Goal: Task Accomplishment & Management: Manage account settings

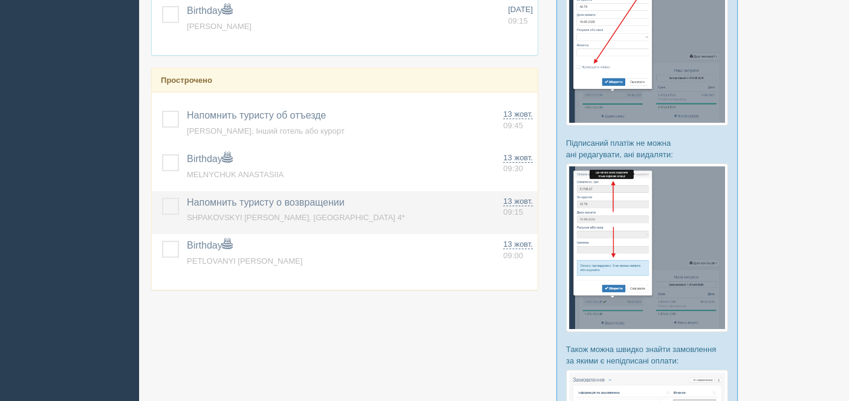
scroll to position [302, 0]
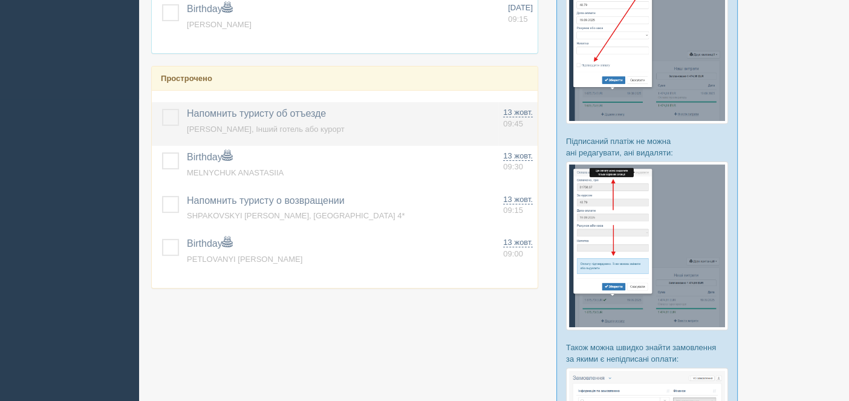
click at [162, 109] on label at bounding box center [162, 109] width 0 height 0
click at [0, 0] on input "checkbox" at bounding box center [0, 0] width 0 height 0
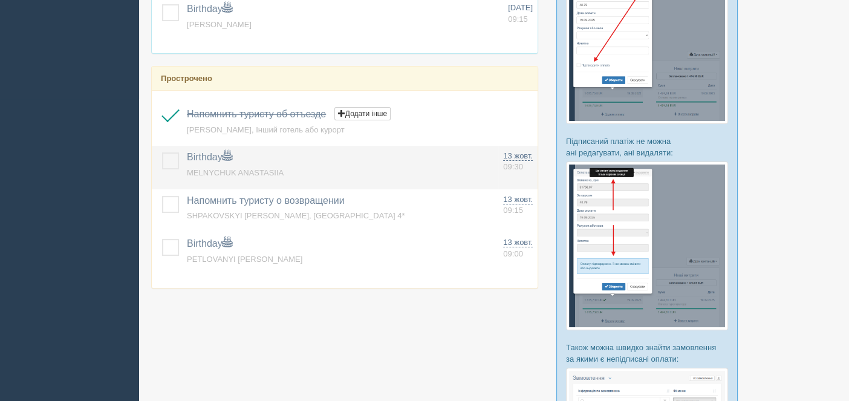
click at [162, 152] on label at bounding box center [162, 152] width 0 height 0
click at [0, 0] on input "checkbox" at bounding box center [0, 0] width 0 height 0
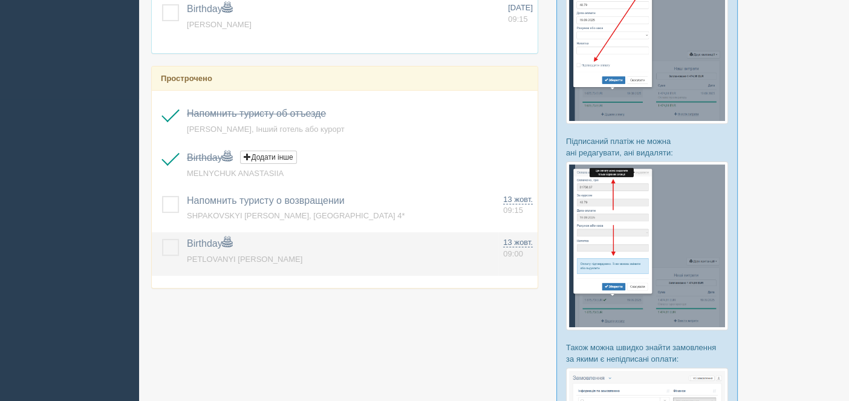
click at [162, 239] on label at bounding box center [162, 239] width 0 height 0
click at [0, 0] on input "checkbox" at bounding box center [0, 0] width 0 height 0
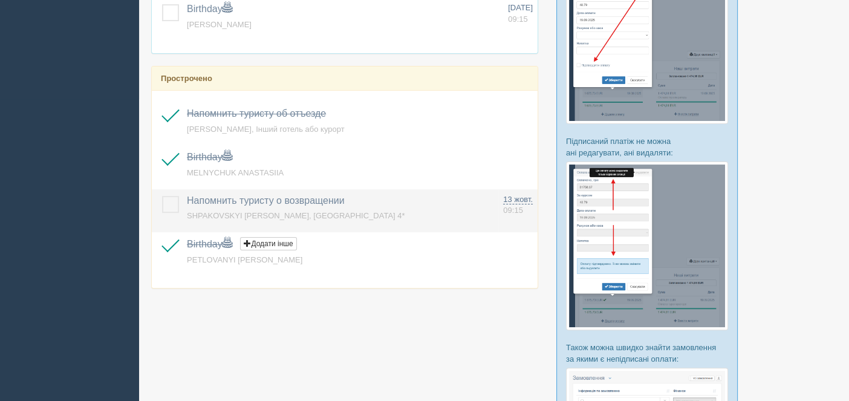
click at [162, 196] on label at bounding box center [162, 196] width 0 height 0
click at [0, 0] on input "checkbox" at bounding box center [0, 0] width 0 height 0
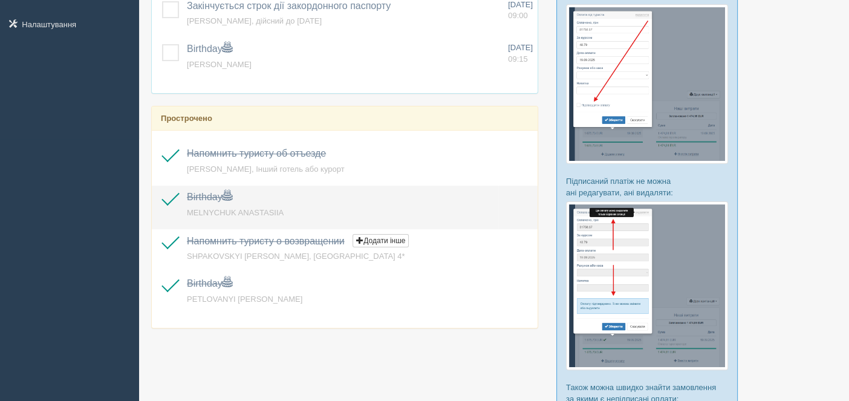
scroll to position [242, 0]
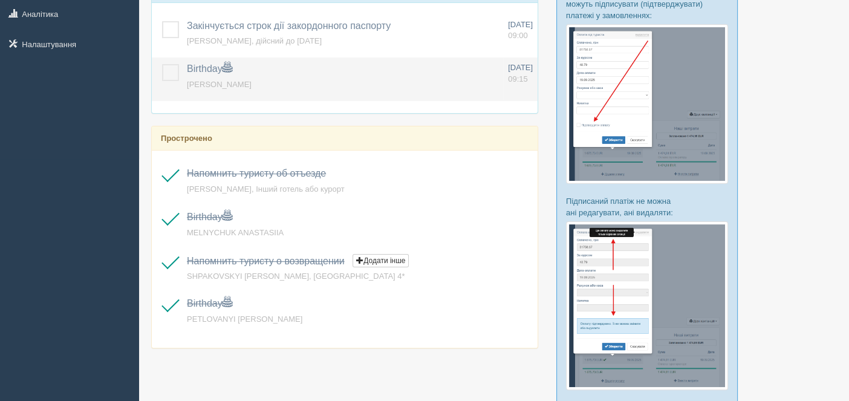
click at [162, 64] on label at bounding box center [162, 64] width 0 height 0
click at [0, 0] on input "checkbox" at bounding box center [0, 0] width 0 height 0
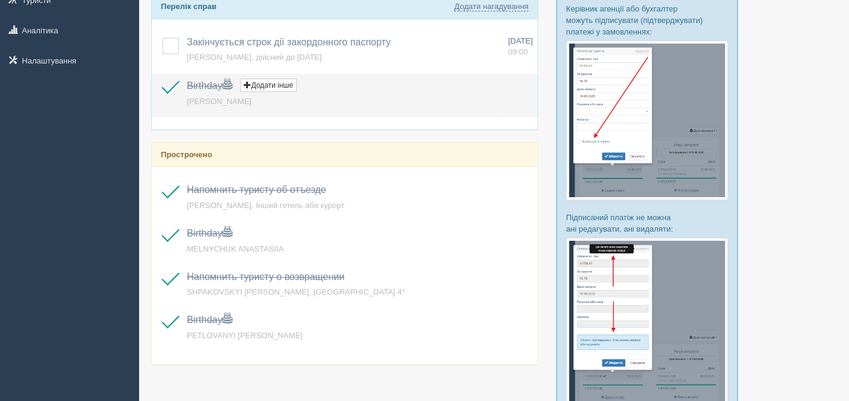
scroll to position [181, 0]
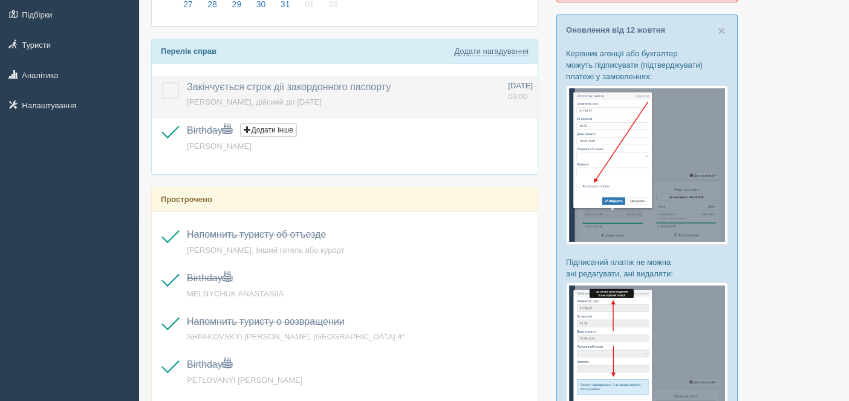
click at [162, 82] on label at bounding box center [162, 82] width 0 height 0
click at [0, 0] on input "checkbox" at bounding box center [0, 0] width 0 height 0
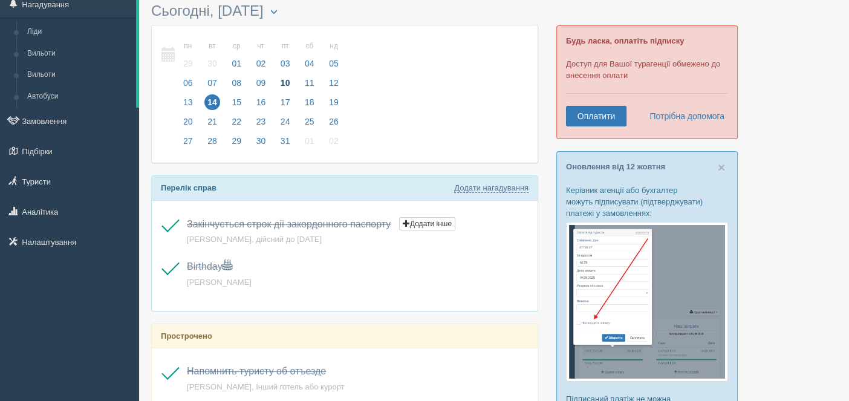
scroll to position [0, 0]
